Goal: Book appointment/travel/reservation

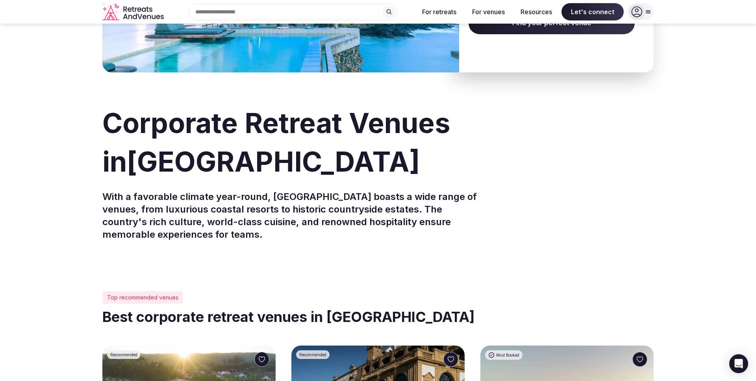
scroll to position [67, 0]
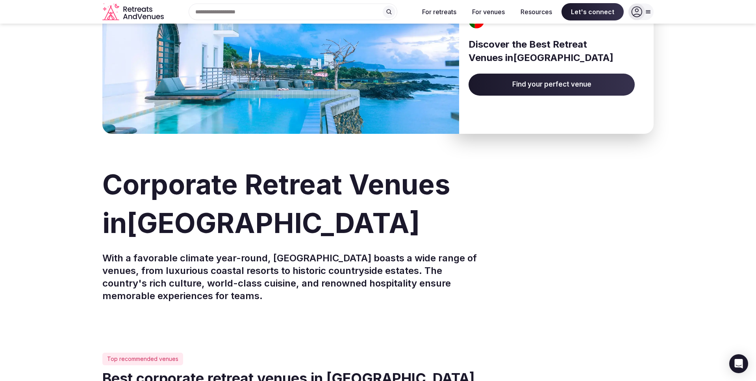
click at [559, 83] on span "Find your perfect venue" at bounding box center [551, 85] width 166 height 22
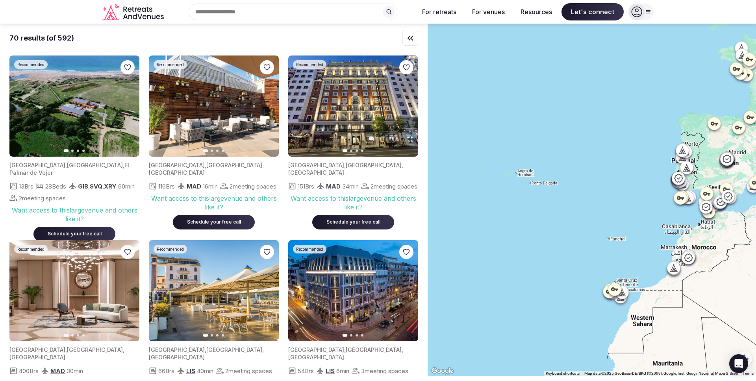
click at [633, 184] on div at bounding box center [591, 200] width 328 height 353
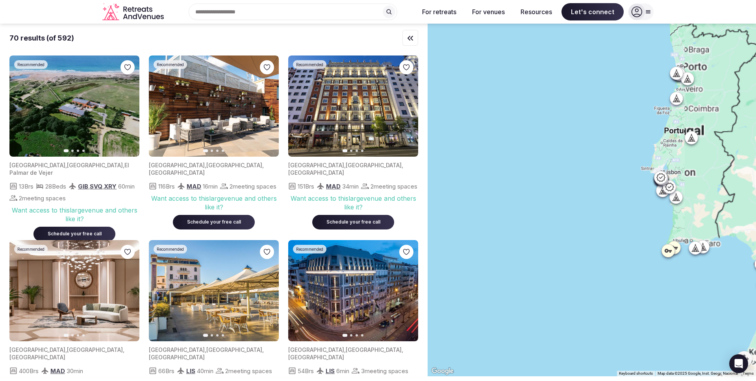
drag, startPoint x: 638, startPoint y: 185, endPoint x: 552, endPoint y: 219, distance: 92.6
click at [537, 224] on div at bounding box center [591, 200] width 328 height 353
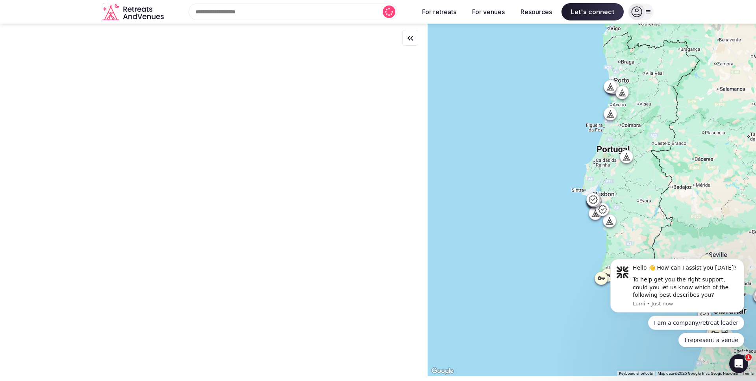
click at [610, 86] on icon at bounding box center [610, 87] width 8 height 8
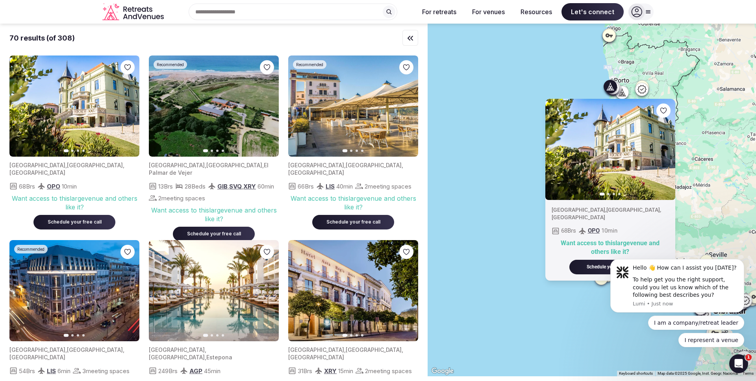
click at [323, 122] on img at bounding box center [353, 106] width 130 height 101
click at [343, 223] on div "Schedule your free call" at bounding box center [353, 222] width 63 height 7
